Goal: Task Accomplishment & Management: Use online tool/utility

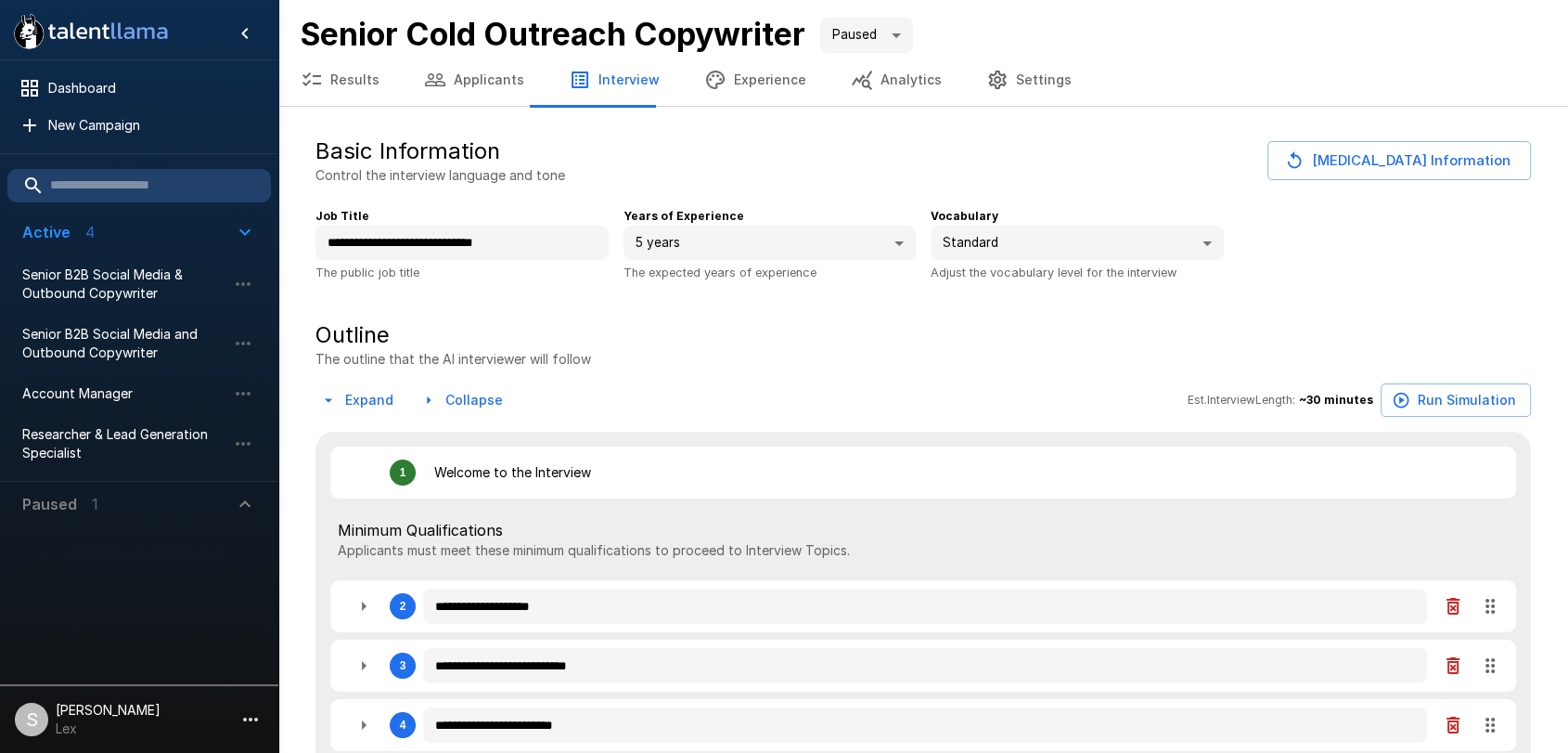
type textarea "*"
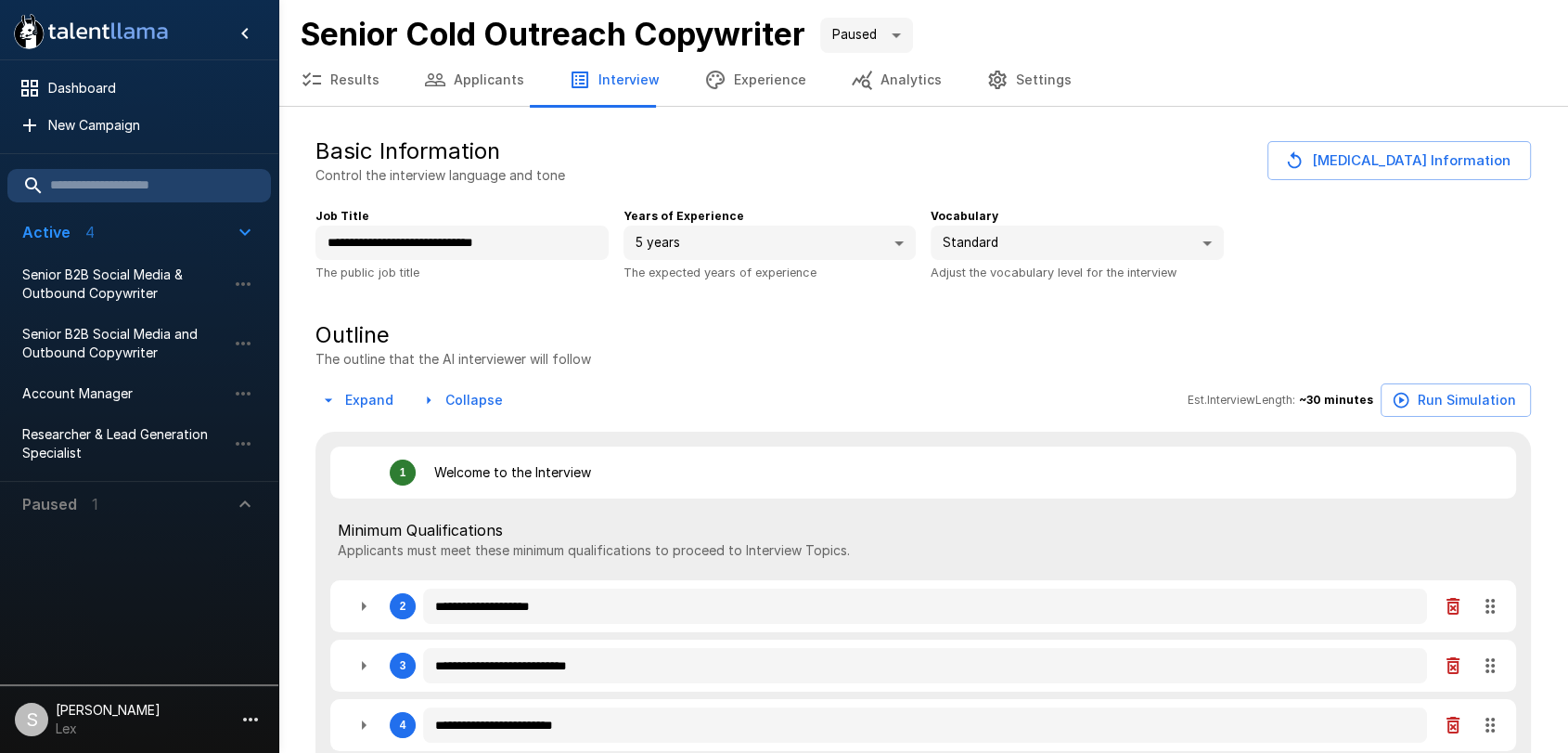
type textarea "*"
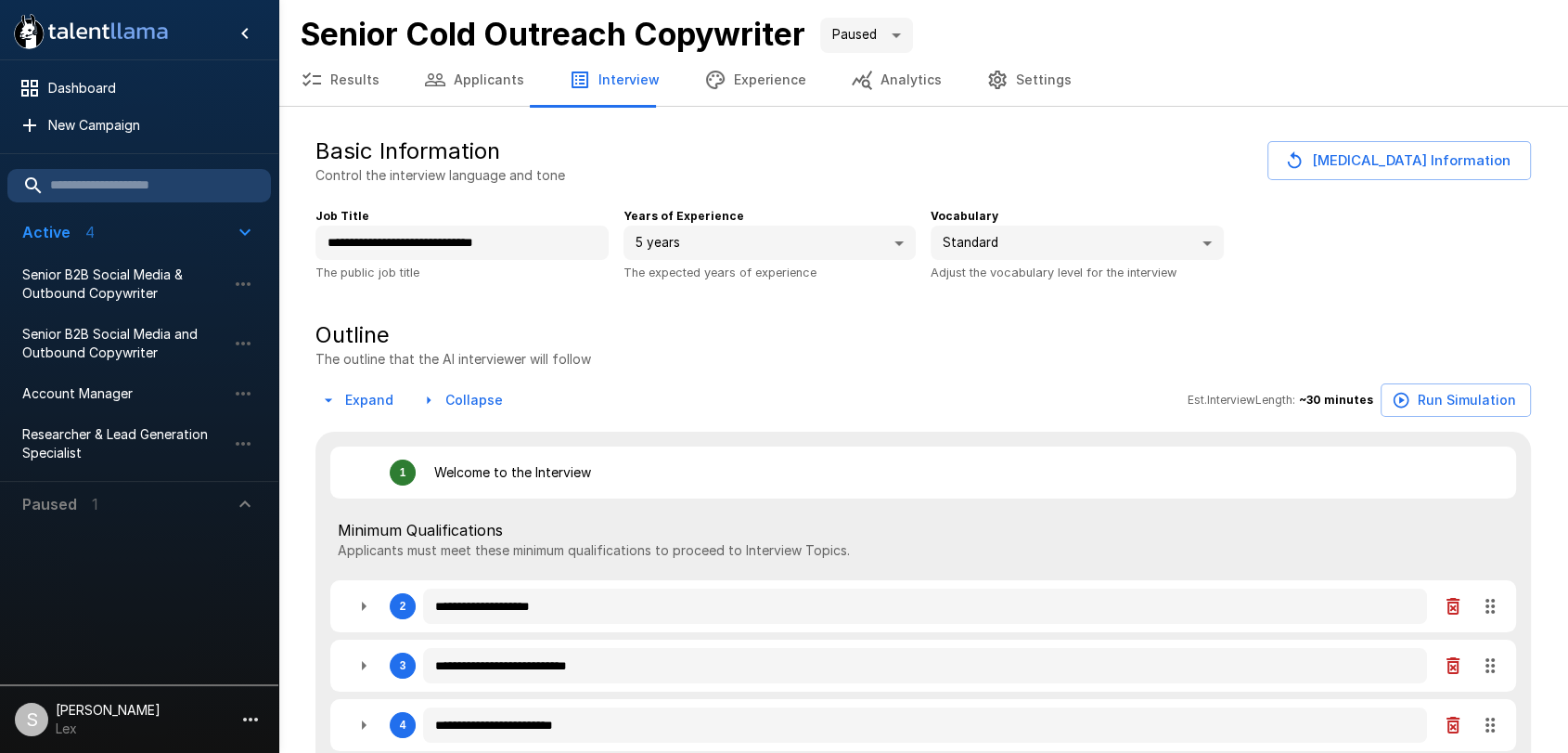
type textarea "*"
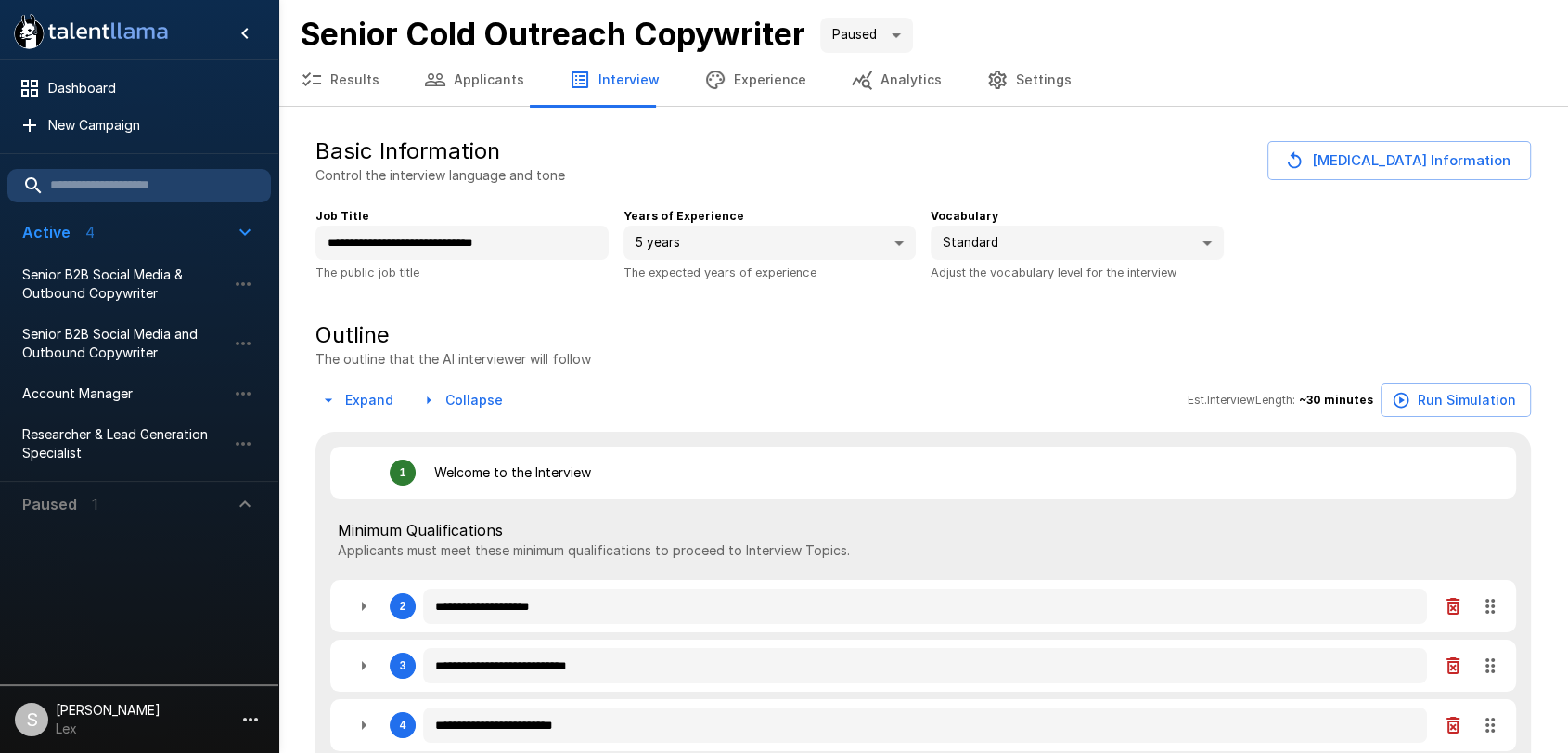
type textarea "*"
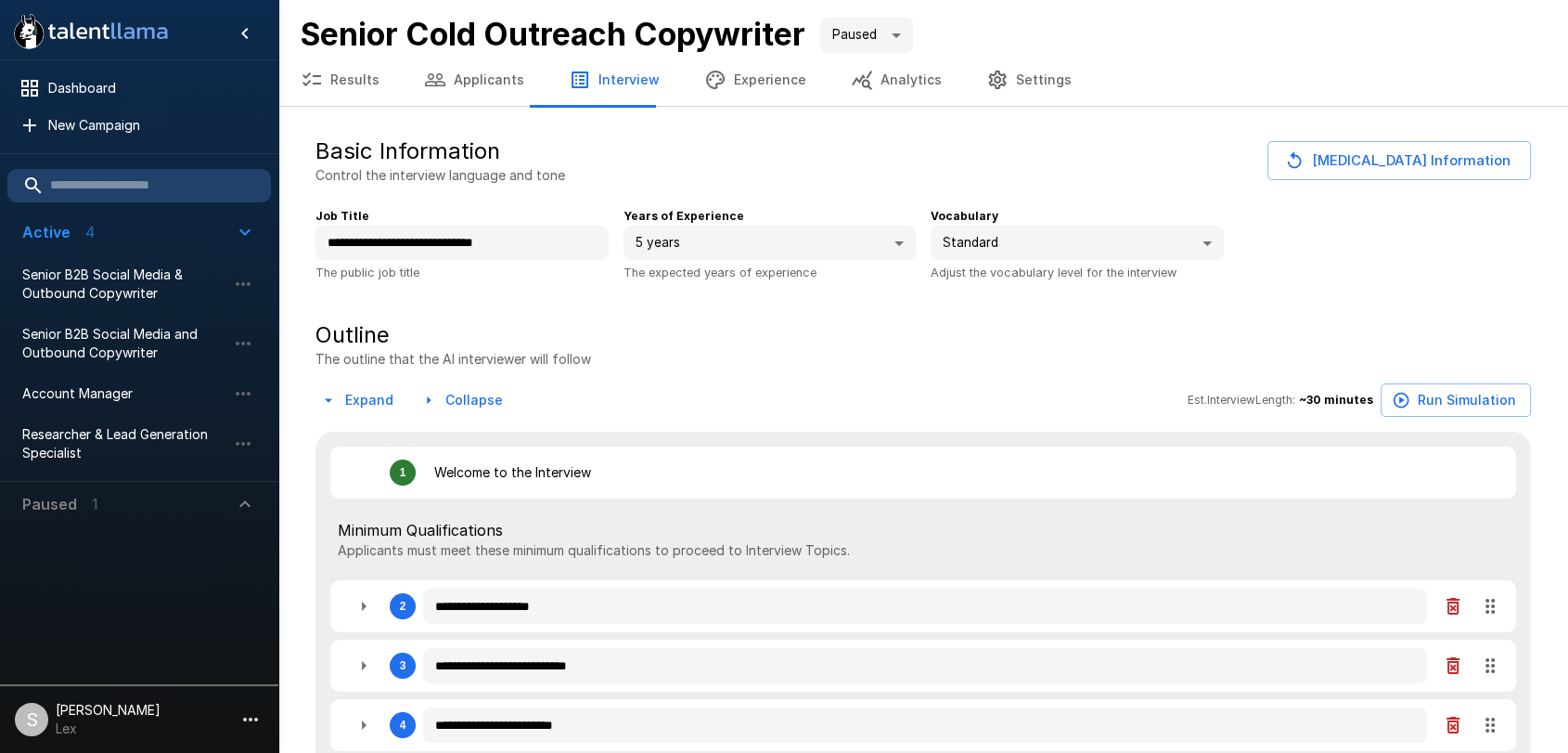
type textarea "*"
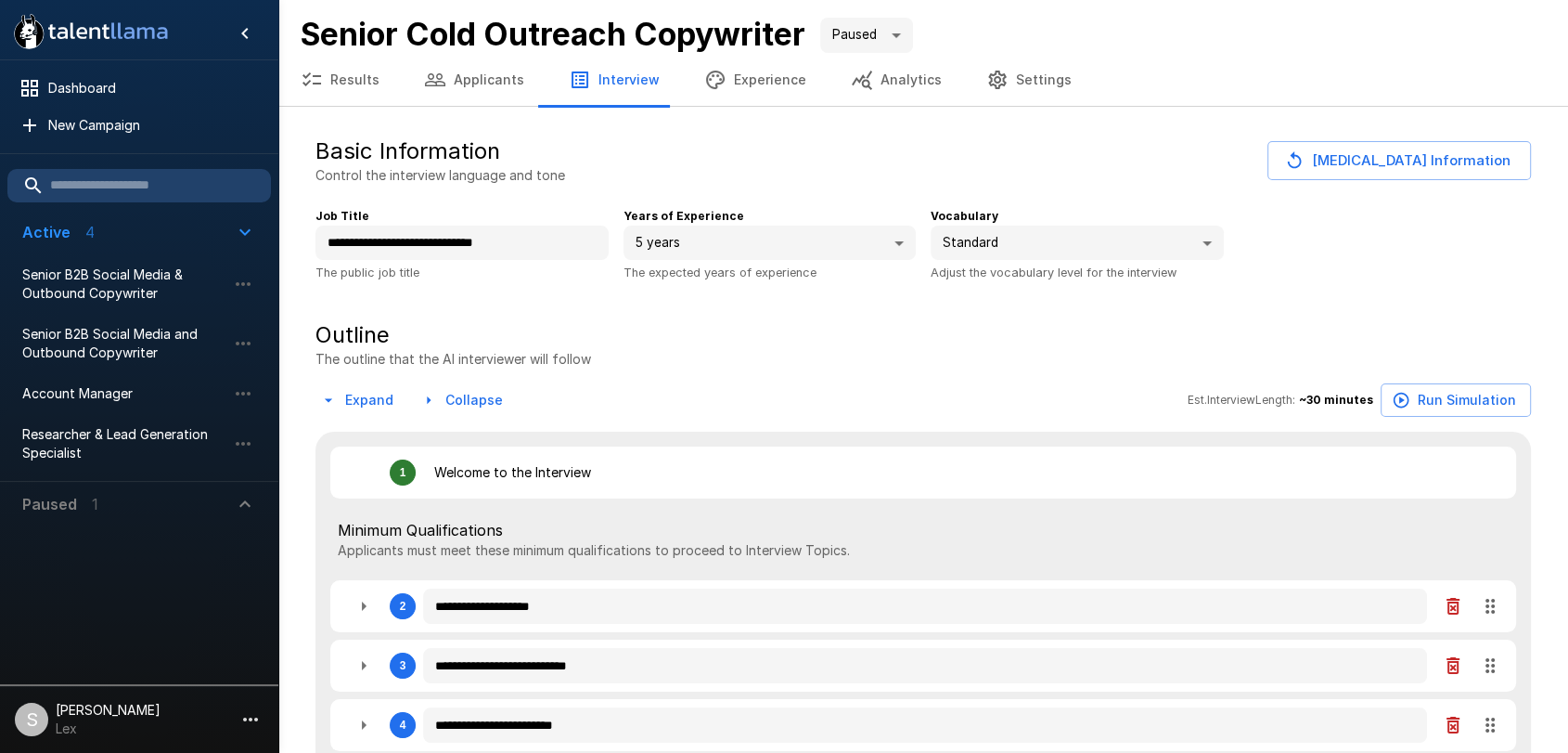
type textarea "*"
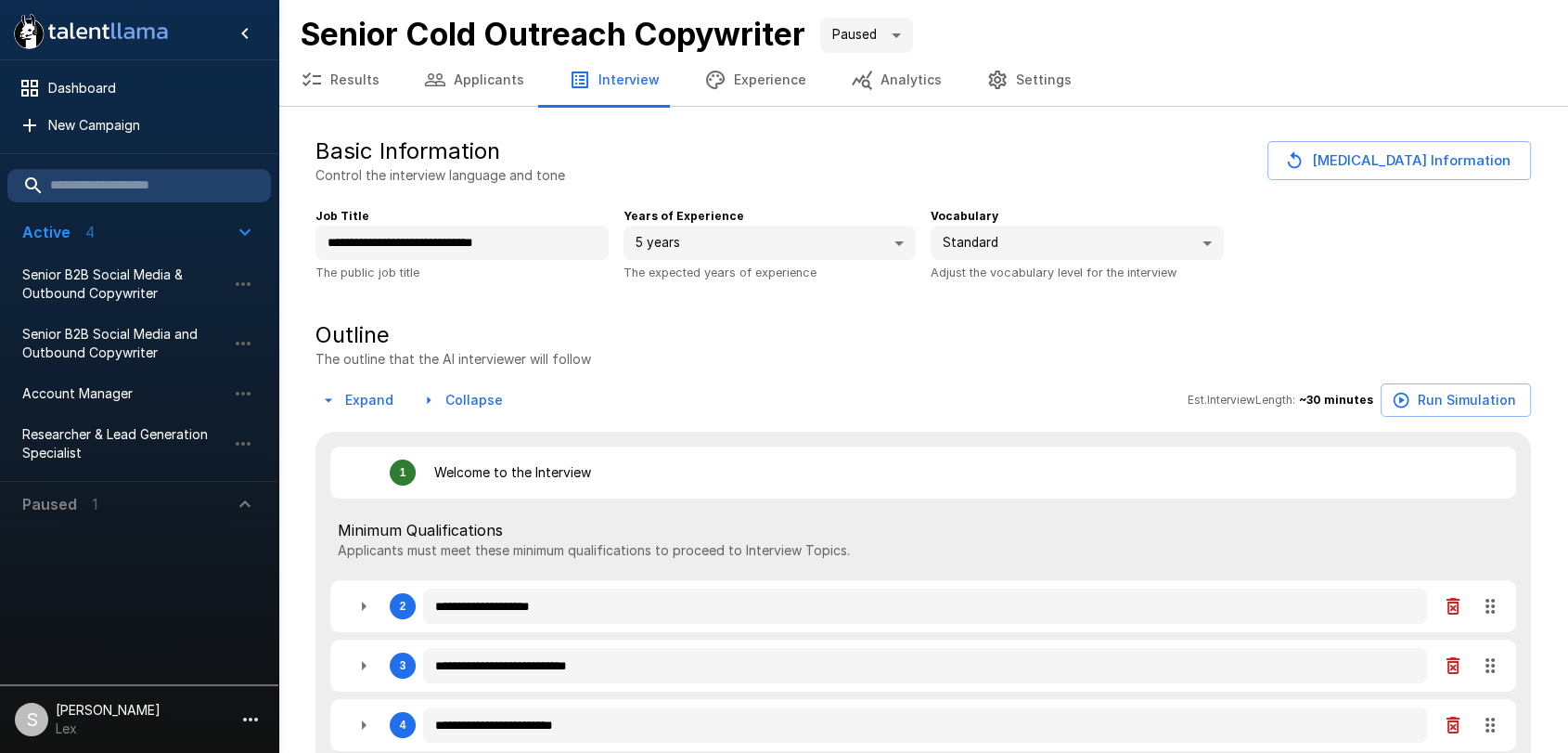
type textarea "*"
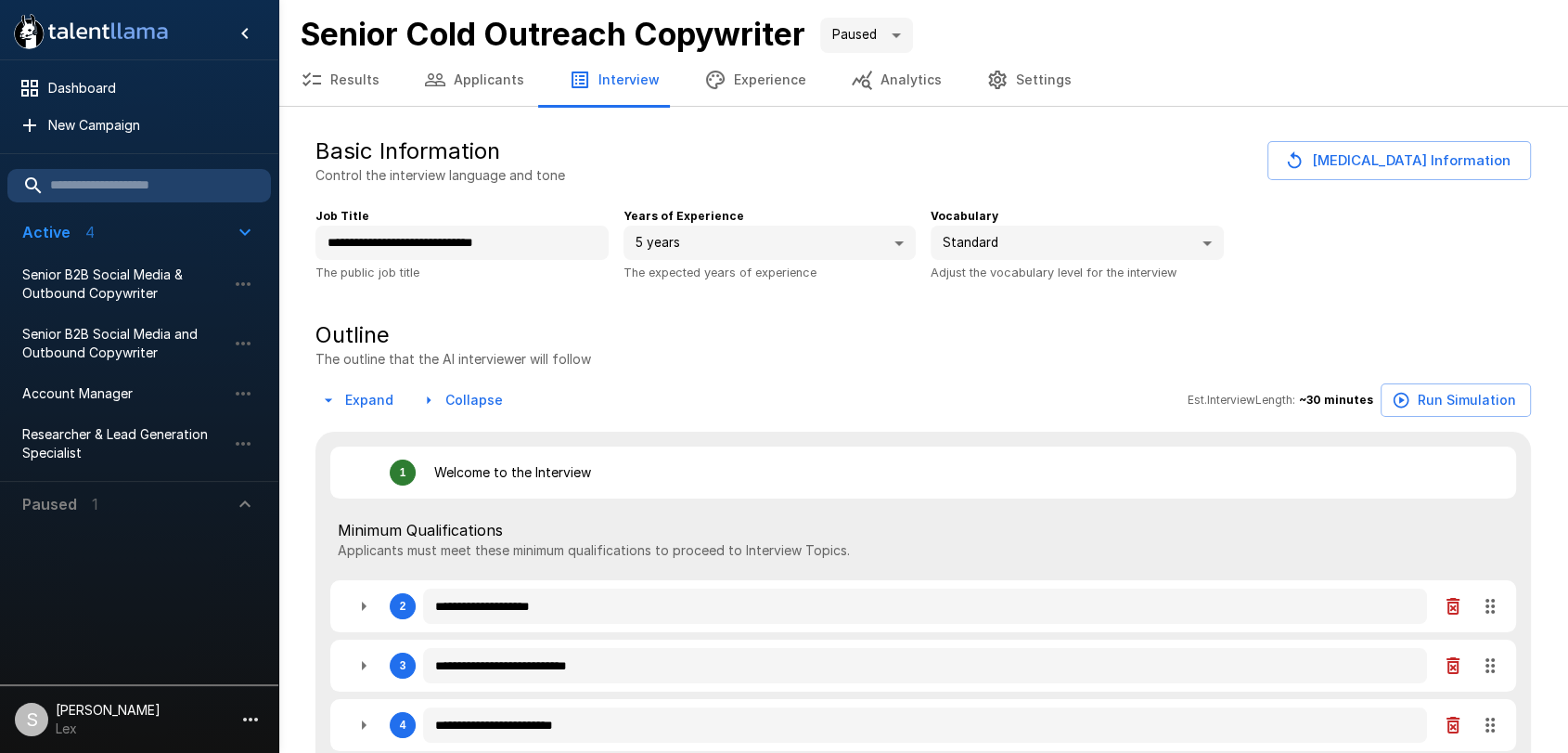
type textarea "*"
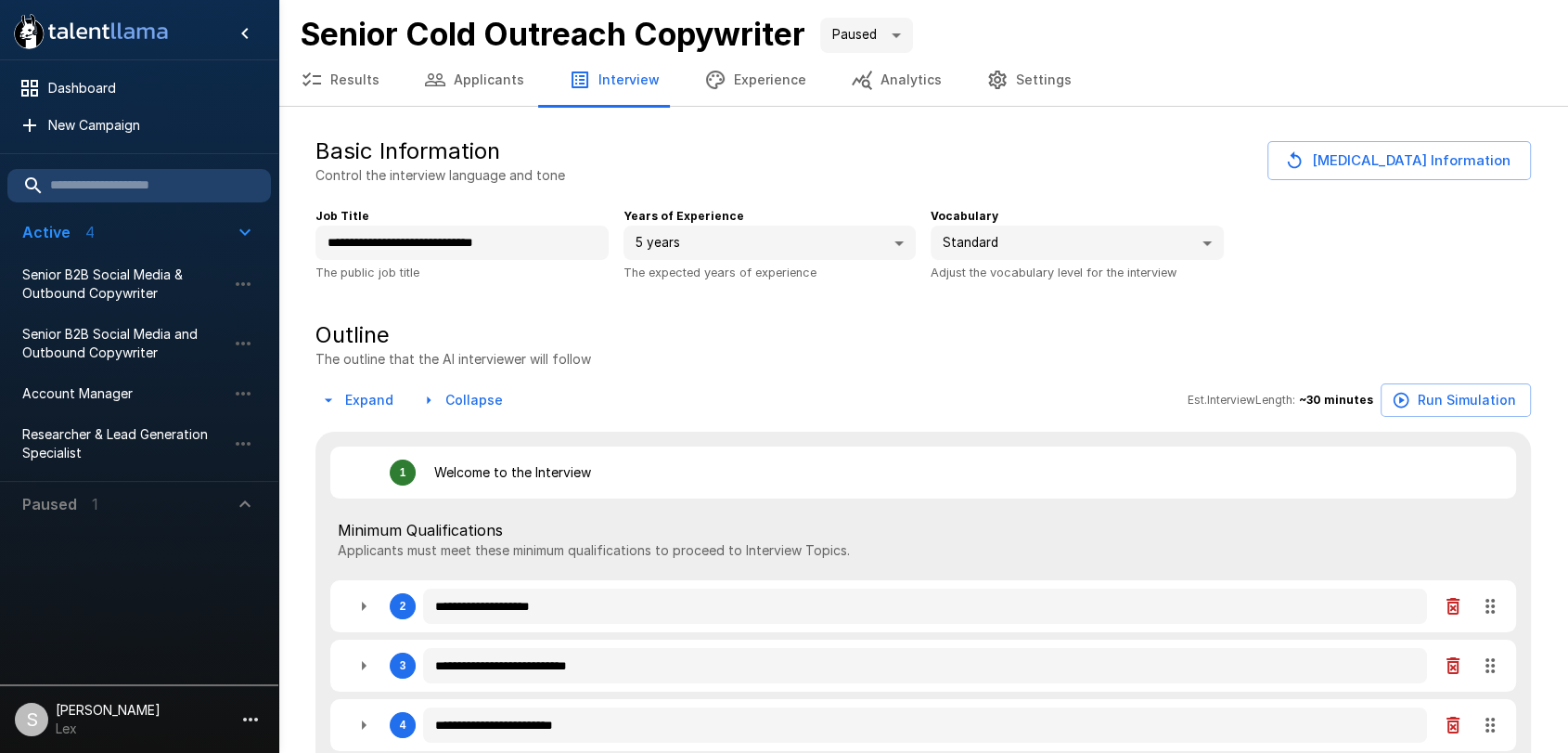
type textarea "*"
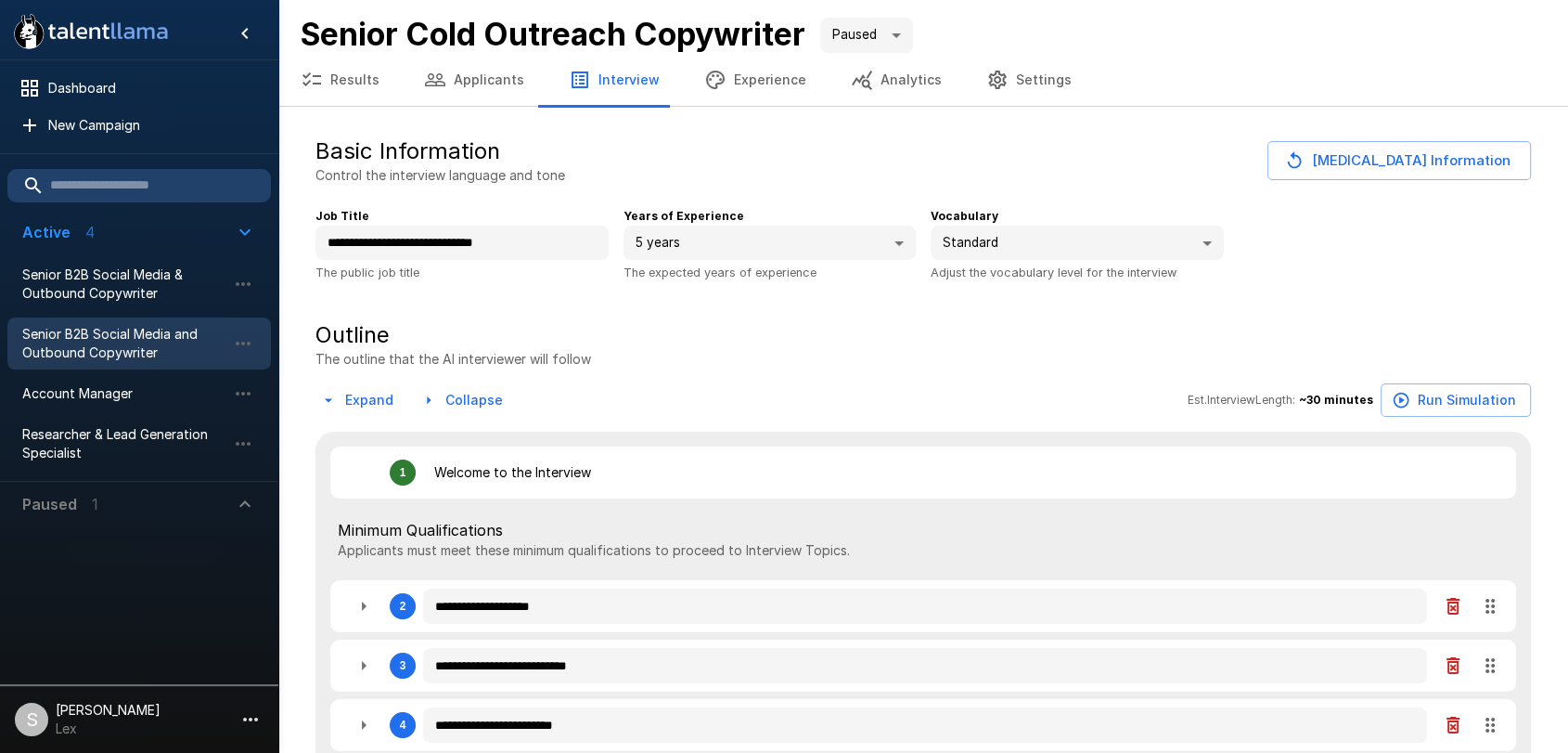
type textarea "*"
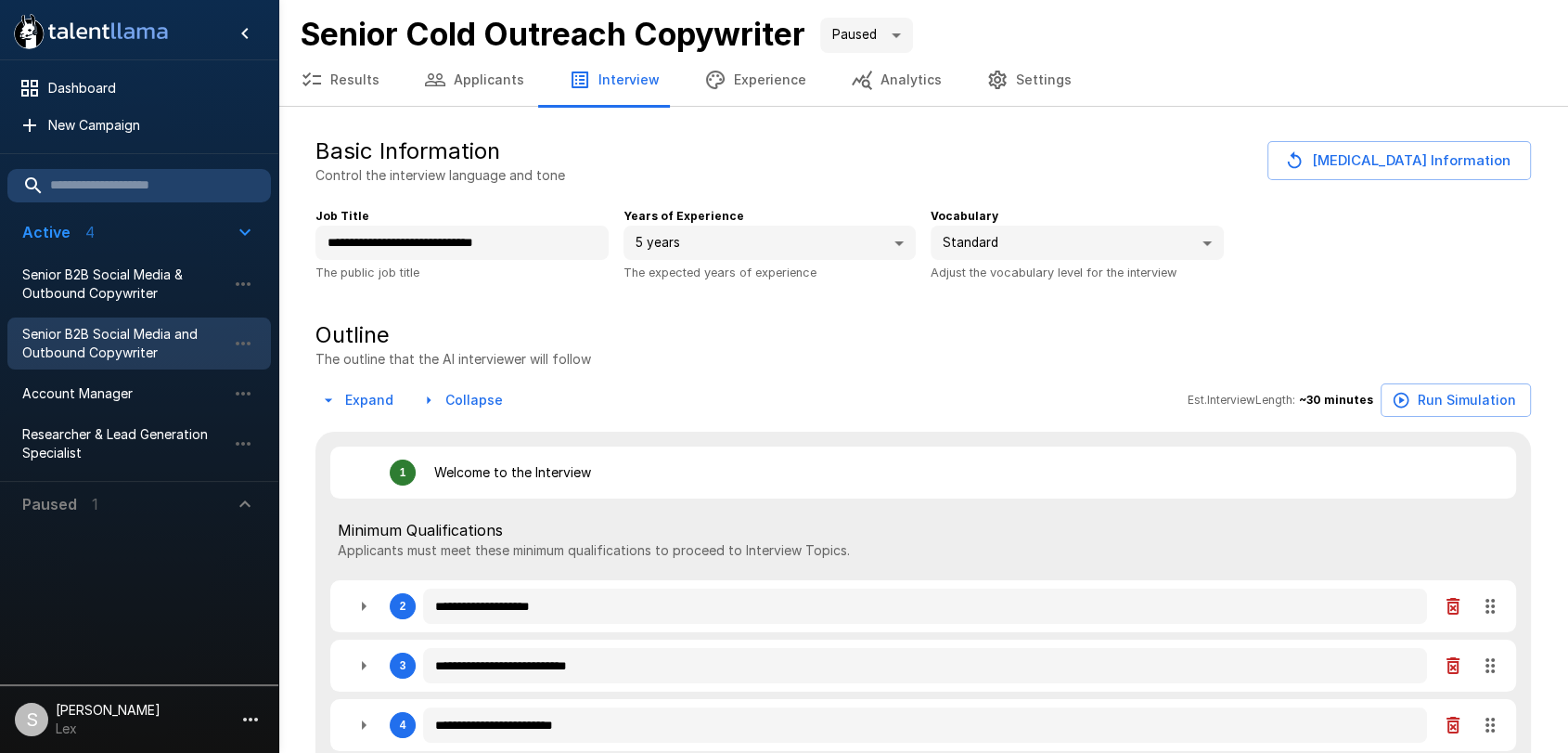
type textarea "*"
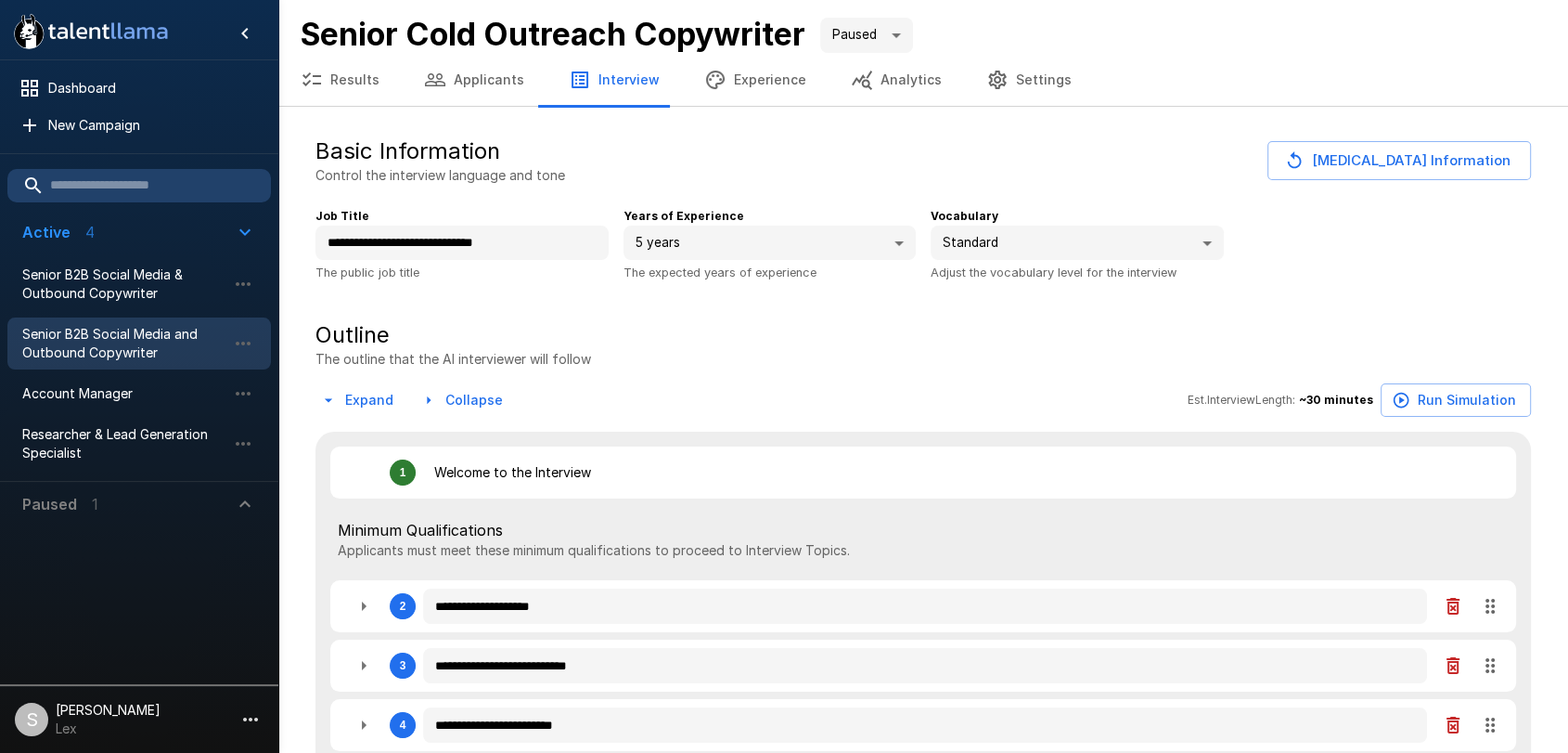
type textarea "*"
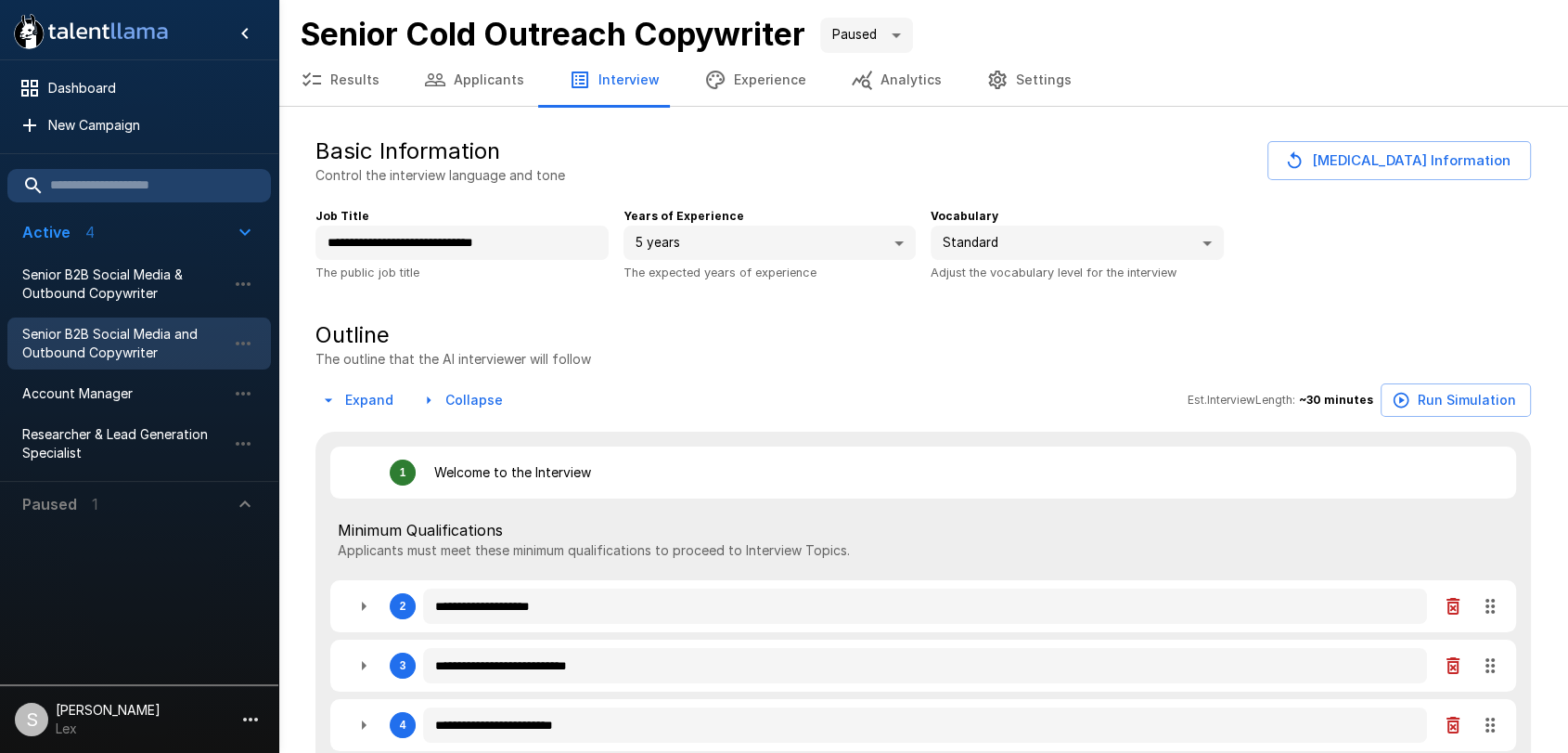
type textarea "*"
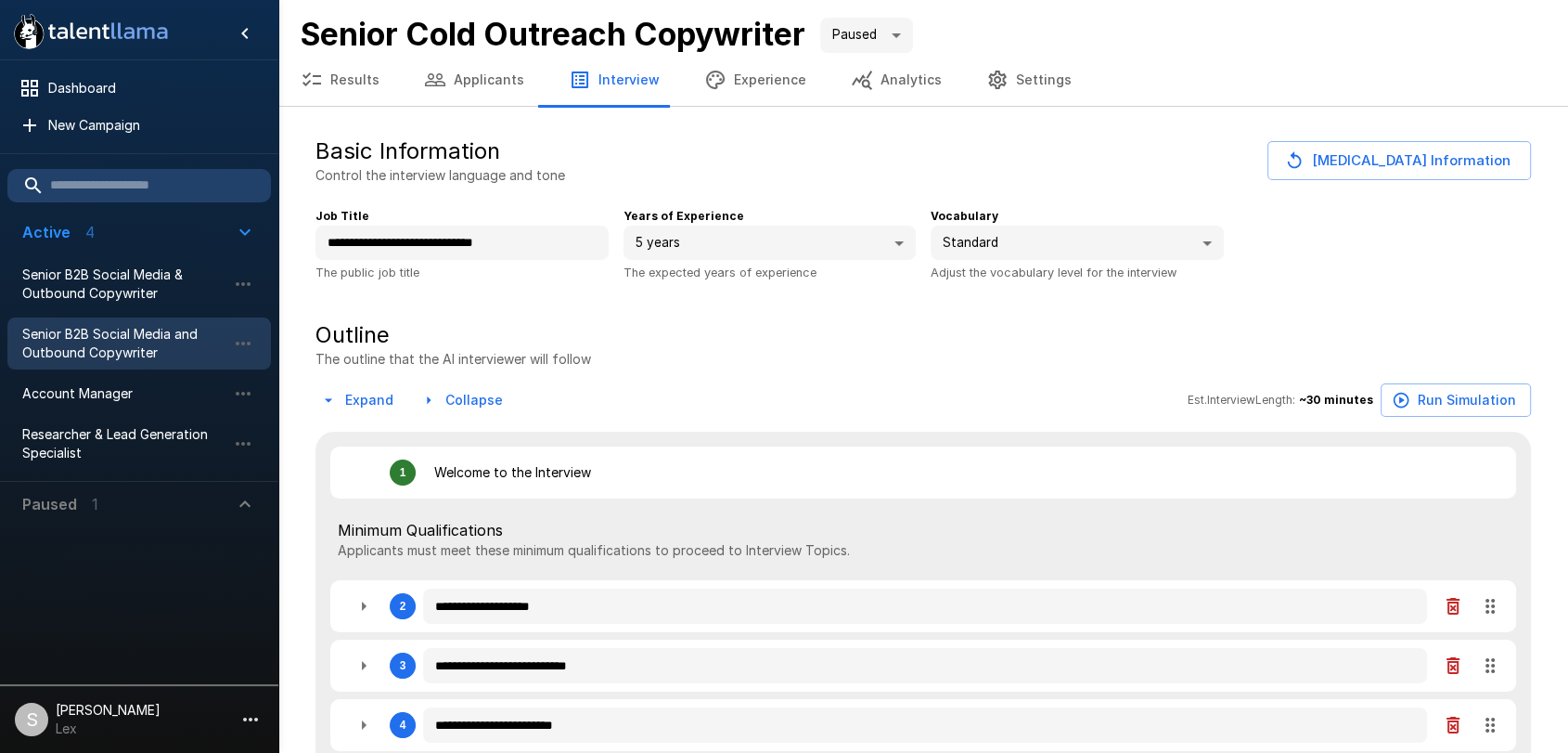
type textarea "*"
click at [111, 338] on span "Senior B2B Social Media and Outbound Copywriter" at bounding box center [124, 344] width 205 height 37
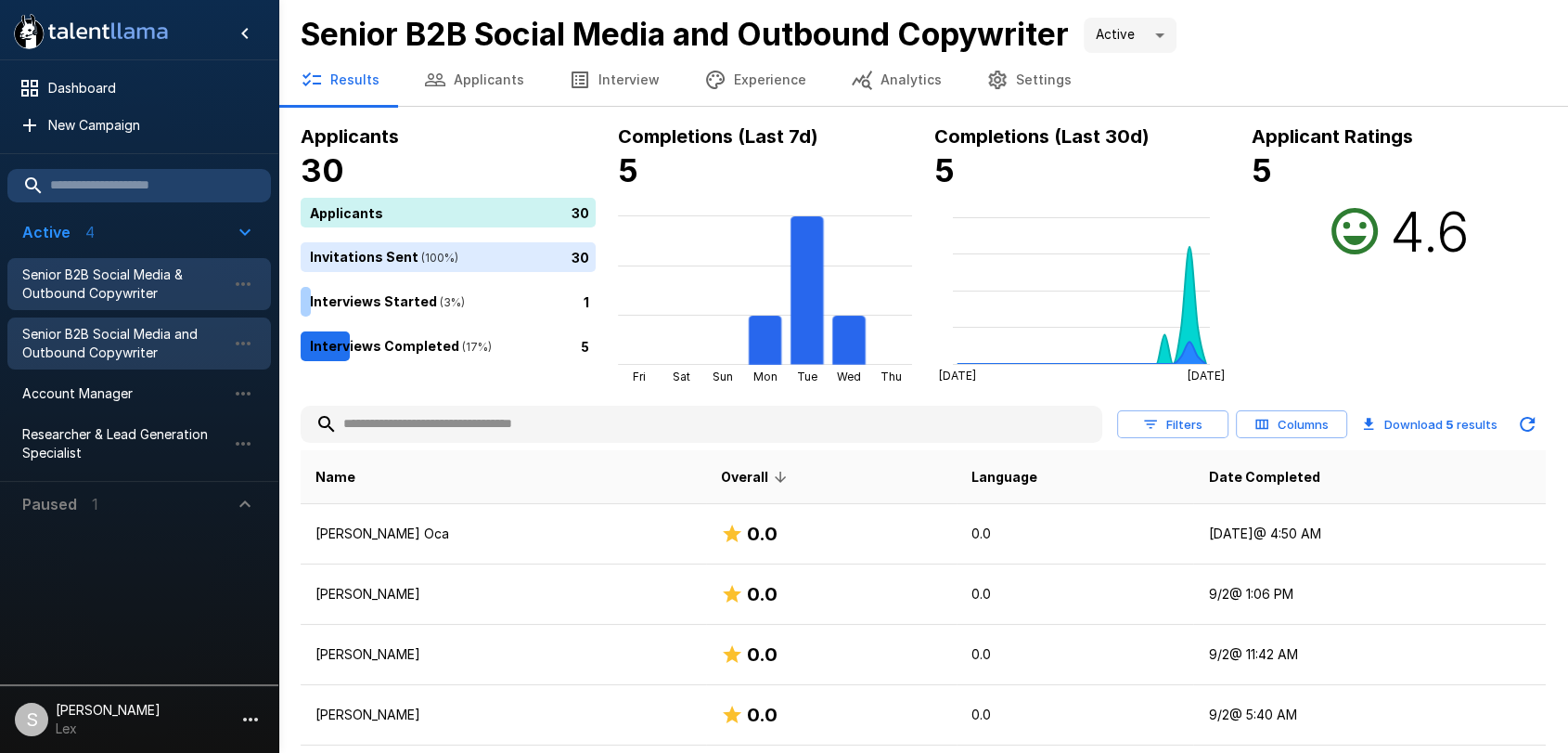
click at [157, 281] on span "Senior B2B Social Media & Outbound Copywriter" at bounding box center [124, 284] width 205 height 37
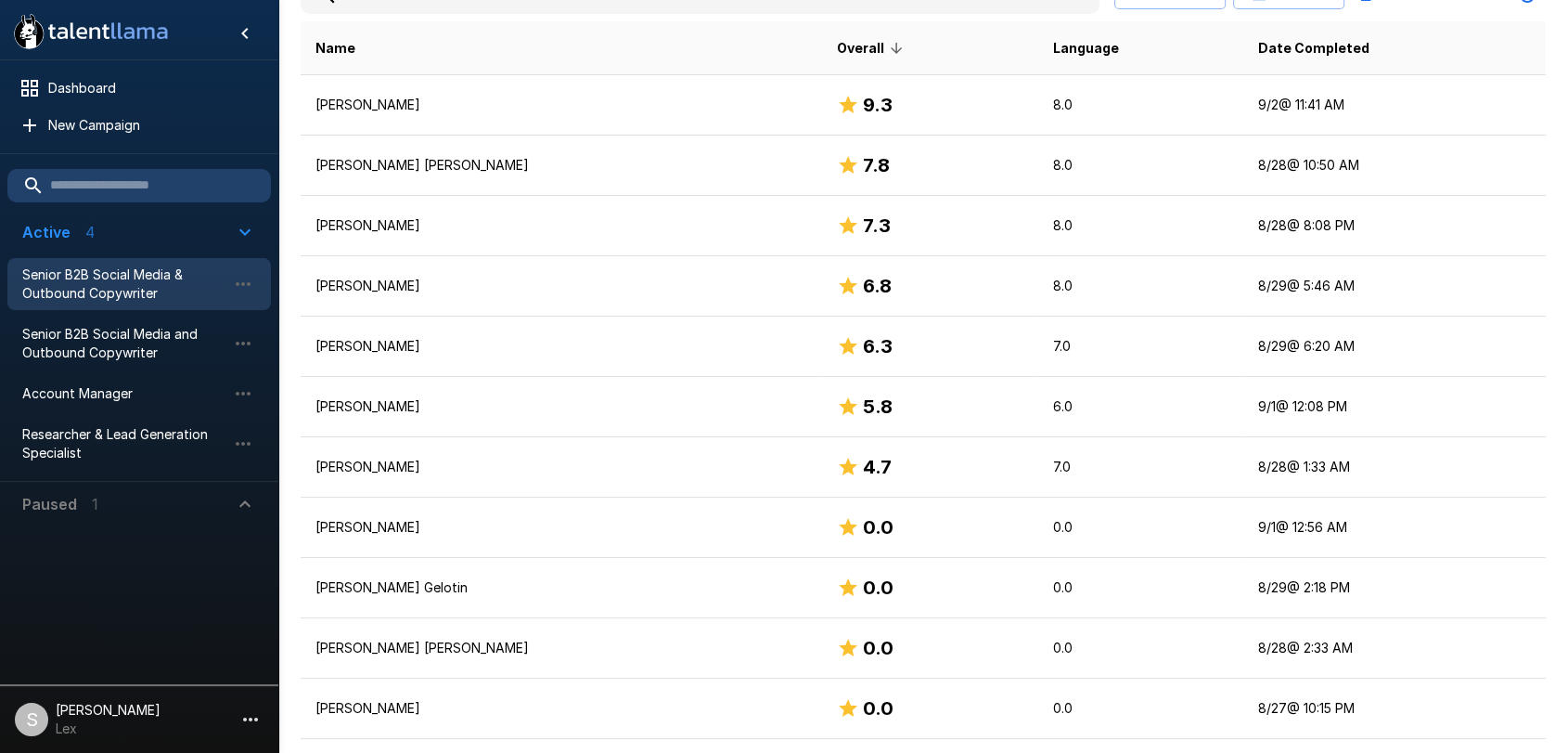
scroll to position [431, 0]
click at [98, 384] on span "Account Manager" at bounding box center [124, 393] width 205 height 18
